Goal: Find specific page/section: Find specific page/section

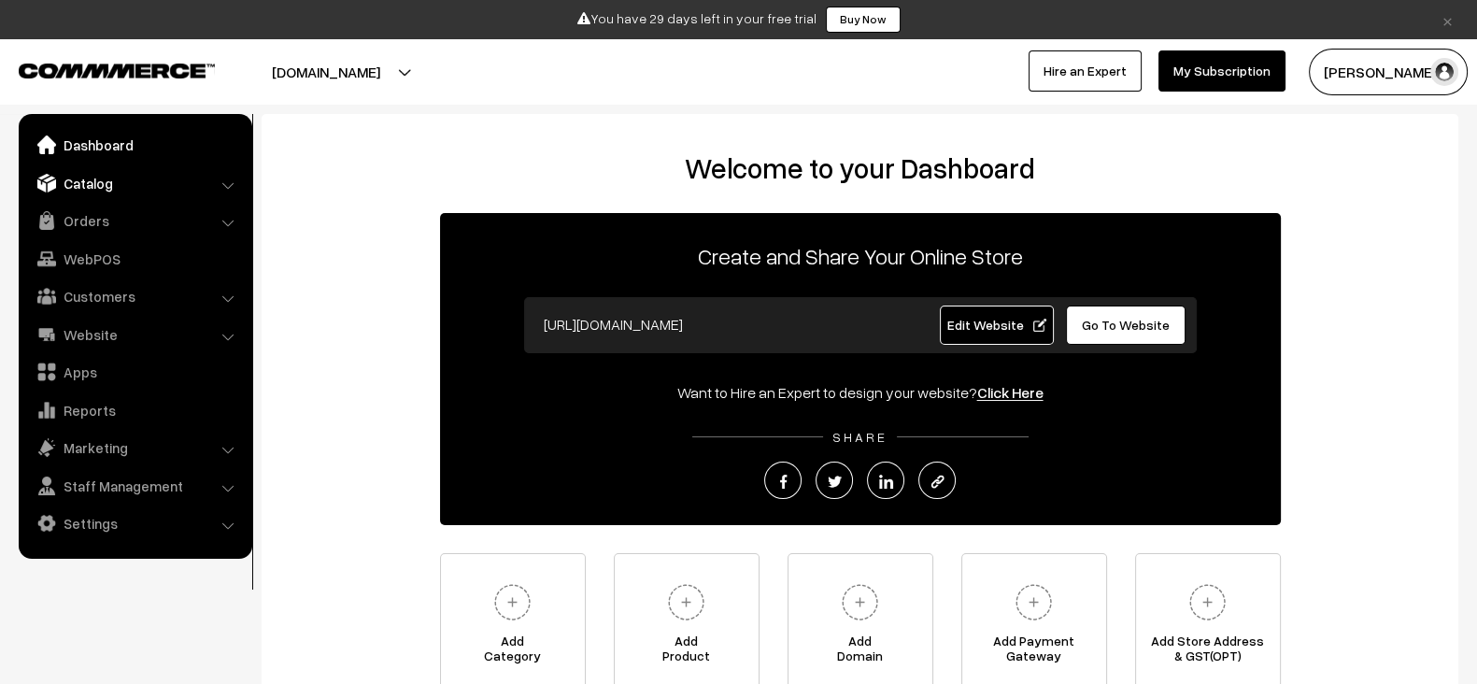
click at [120, 180] on link "Catalog" at bounding box center [134, 183] width 222 height 34
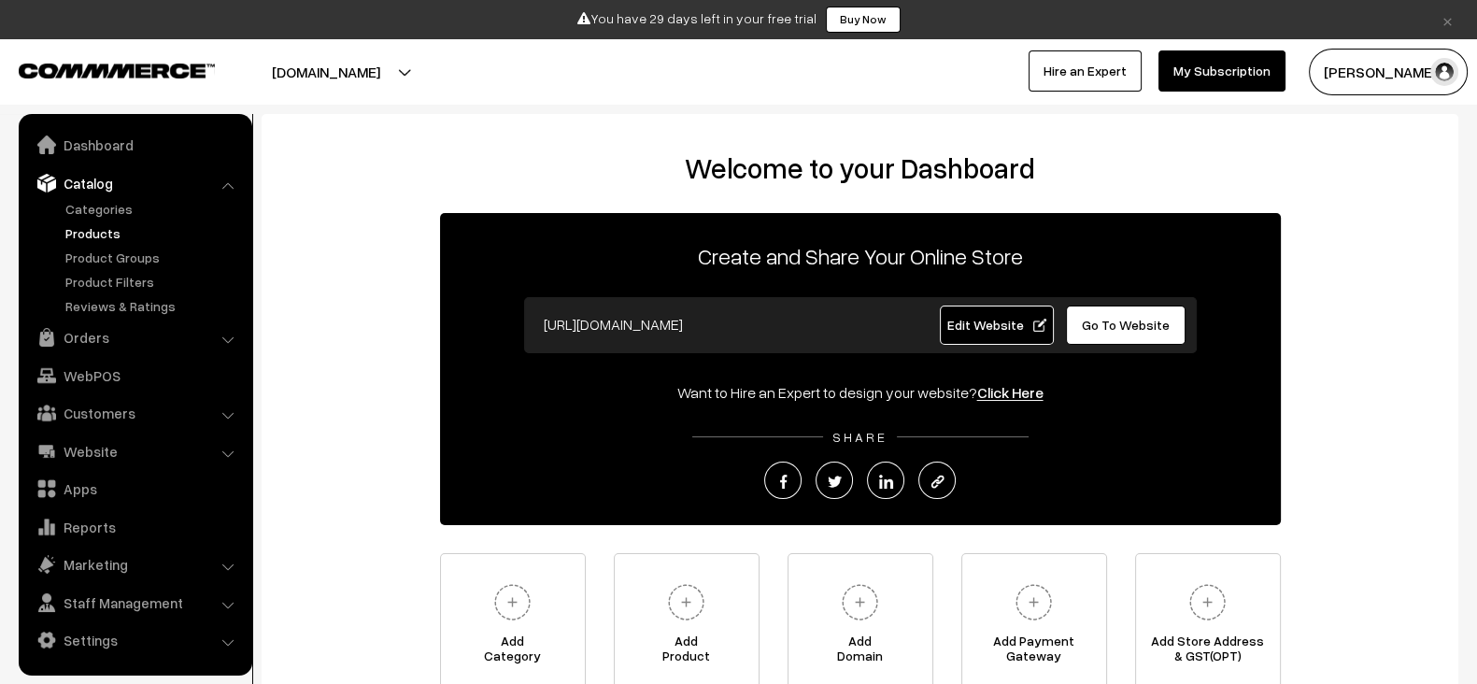
click at [103, 230] on link "Products" at bounding box center [153, 233] width 185 height 20
